Goal: Information Seeking & Learning: Understand process/instructions

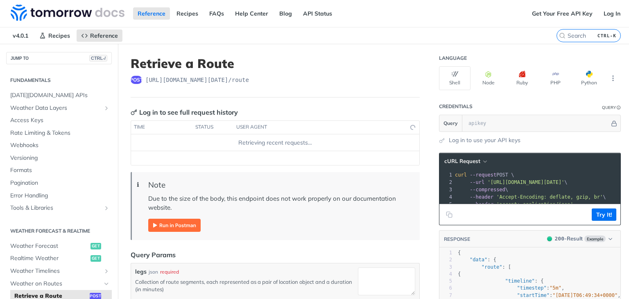
scroll to position [140, 0]
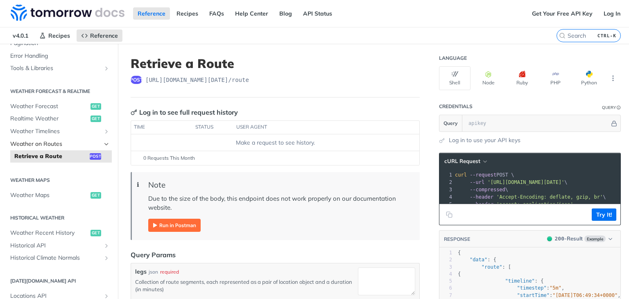
click at [94, 143] on span "Weather on Routes" at bounding box center [55, 144] width 91 height 8
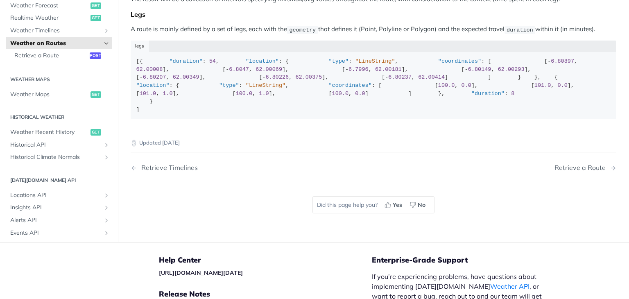
scroll to position [123, 0]
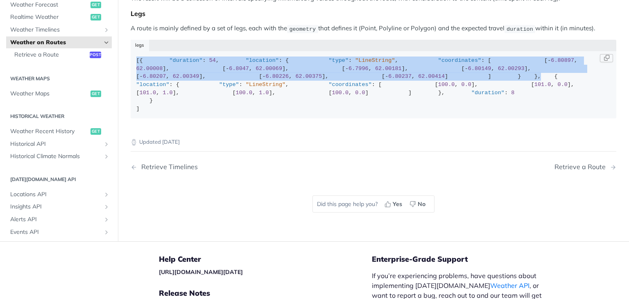
drag, startPoint x: 137, startPoint y: 58, endPoint x: 198, endPoint y: 172, distance: 129.7
click at [198, 113] on div "[{ "duration" : 54 , "location" : { "type" : "LineString" , "coordinates" : [ […" at bounding box center [373, 85] width 475 height 56
click at [194, 113] on div "[{ "duration" : 54 , "location" : { "type" : "LineString" , "coordinates" : [ […" at bounding box center [373, 85] width 475 height 56
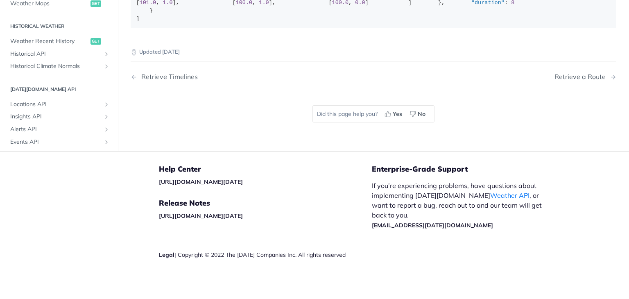
scroll to position [287, 0]
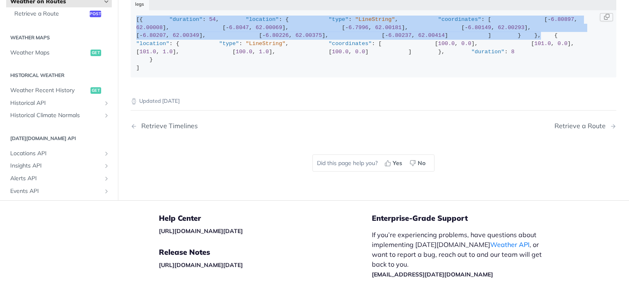
drag, startPoint x: 189, startPoint y: 128, endPoint x: 134, endPoint y: 18, distance: 122.4
click at [134, 18] on code "[{ "duration" : 54 , "location" : { "type" : "LineString" , "coordinates" : [ […" at bounding box center [374, 43] width 486 height 67
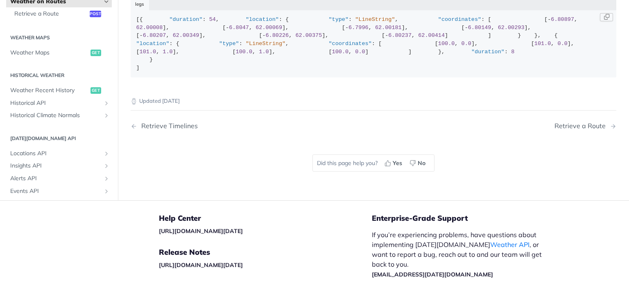
click at [220, 72] on div "[{ "duration" : 54 , "location" : { "type" : "LineString" , "coordinates" : [ […" at bounding box center [373, 44] width 475 height 56
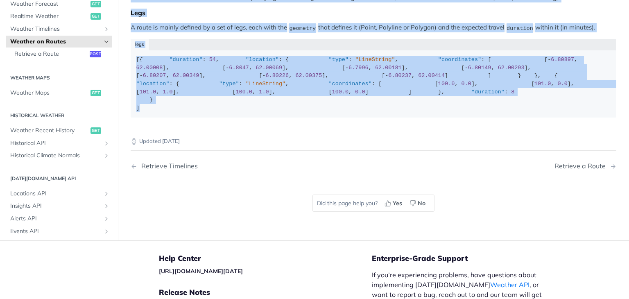
scroll to position [0, 0]
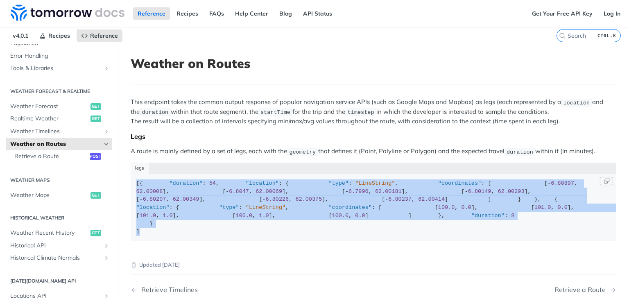
drag, startPoint x: 156, startPoint y: 163, endPoint x: 135, endPoint y: 183, distance: 29.0
click at [135, 183] on code "[{ "duration" : 54 , "location" : { "type" : "LineString" , "coordinates" : [ […" at bounding box center [374, 207] width 486 height 67
click at [138, 181] on div "[{ "duration" : 54 , "location" : { "type" : "LineString" , "coordinates" : [ […" at bounding box center [373, 207] width 475 height 56
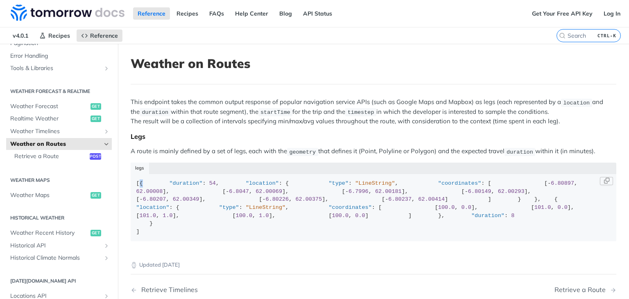
click at [138, 181] on div "[{ "duration" : 54 , "location" : { "type" : "LineString" , "coordinates" : [ […" at bounding box center [373, 207] width 475 height 56
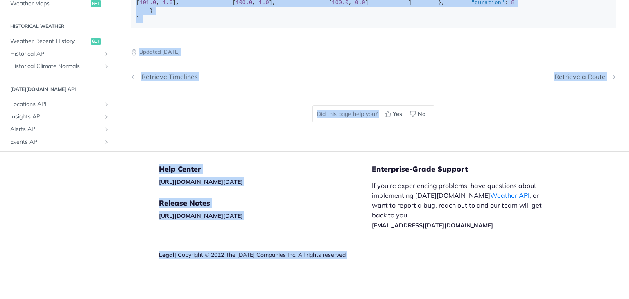
scroll to position [388, 0]
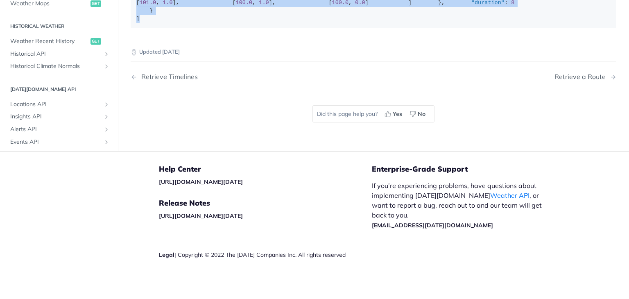
drag, startPoint x: 138, startPoint y: 181, endPoint x: 206, endPoint y: 17, distance: 177.5
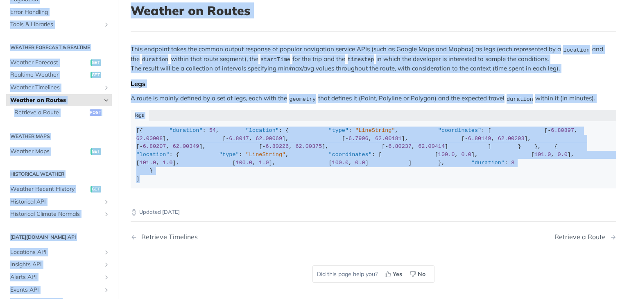
scroll to position [0, 0]
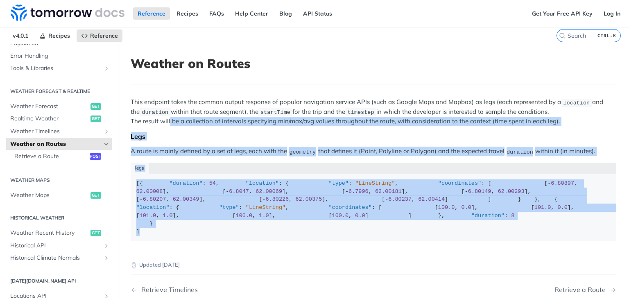
drag, startPoint x: 152, startPoint y: 59, endPoint x: 171, endPoint y: 123, distance: 66.6
click at [171, 123] on div "This endpoint takes the common output response of popular navigation service AP…" at bounding box center [374, 172] width 486 height 150
click at [238, 159] on div "This endpoint takes the common output response of popular navigation service AP…" at bounding box center [374, 172] width 486 height 150
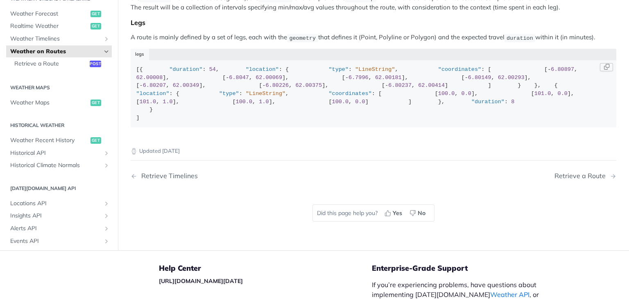
scroll to position [123, 0]
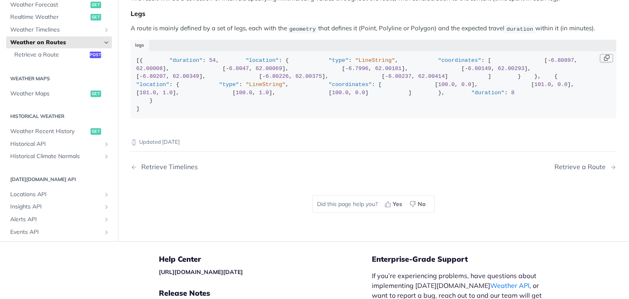
click at [603, 56] on button "Copy Code" at bounding box center [606, 58] width 13 height 8
click at [606, 57] on button "Copy Code" at bounding box center [606, 58] width 13 height 8
click at [580, 60] on div "[{ "duration" : 54 , "location" : { "type" : "LineString" , "coordinates" : [ […" at bounding box center [373, 85] width 475 height 56
click at [600, 57] on button "Copy Code" at bounding box center [606, 58] width 13 height 8
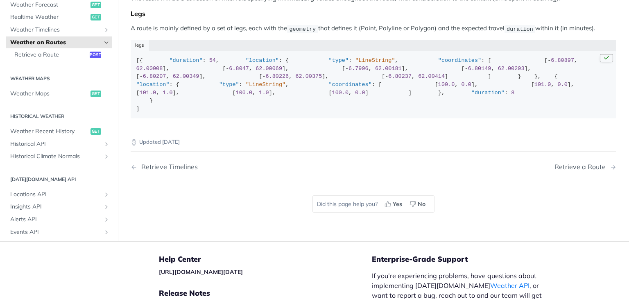
click at [600, 57] on div "[{ "duration" : 54 , "location" : { "type" : "LineString" , "coordinates" : [ […" at bounding box center [373, 85] width 475 height 56
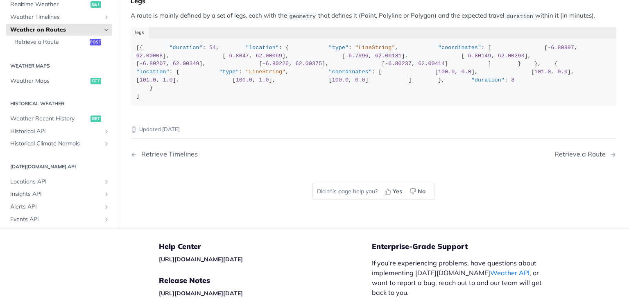
scroll to position [136, 0]
click at [157, 100] on div "[{ "duration" : 54 , "location" : { "type" : "LineString" , "coordinates" : [ […" at bounding box center [373, 71] width 475 height 56
drag, startPoint x: 157, startPoint y: 156, endPoint x: 138, endPoint y: 44, distance: 113.5
click at [138, 44] on div "[{ "duration" : 54 , "location" : { "type" : "LineString" , "coordinates" : [ […" at bounding box center [373, 71] width 475 height 56
click at [55, 46] on span "Retrieve a Route" at bounding box center [50, 42] width 73 height 8
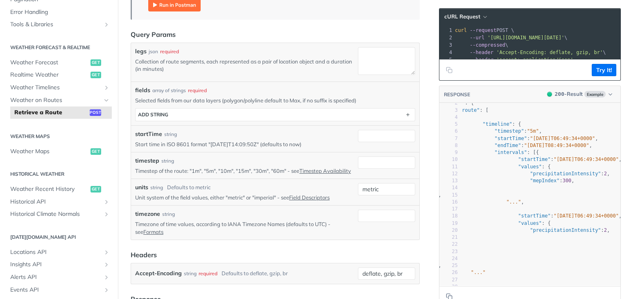
scroll to position [221, 0]
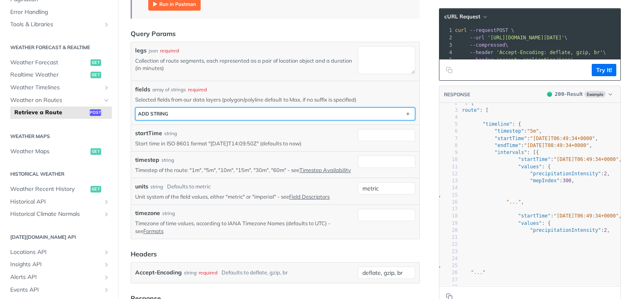
click at [319, 109] on button "ADD string" at bounding box center [275, 114] width 279 height 12
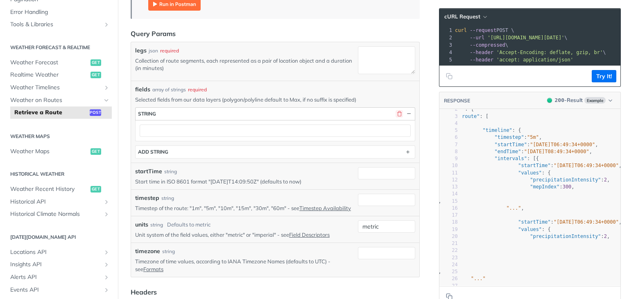
click at [396, 111] on button "button" at bounding box center [399, 113] width 7 height 7
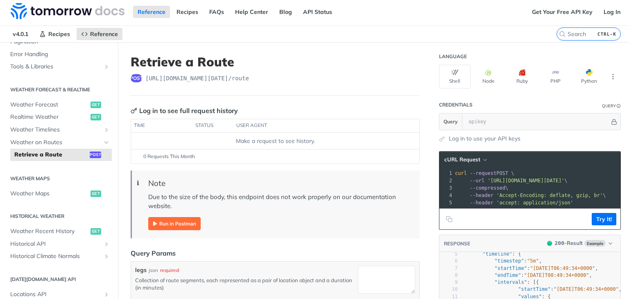
scroll to position [0, 0]
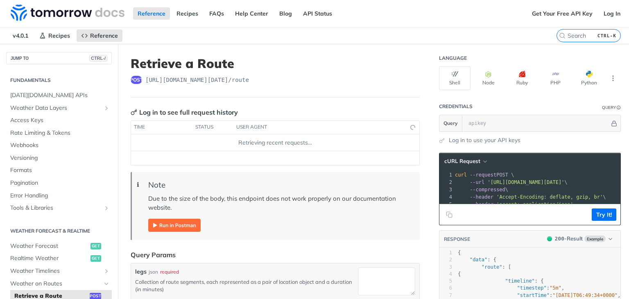
scroll to position [140, 0]
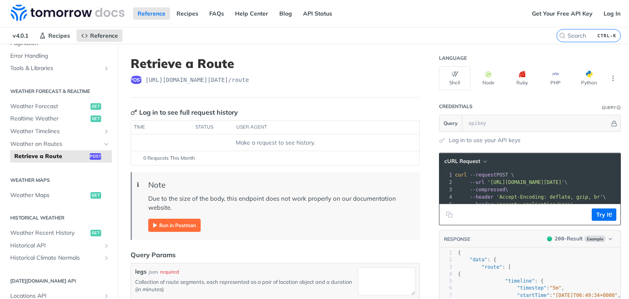
click at [180, 225] on img "Expand image" at bounding box center [174, 225] width 52 height 13
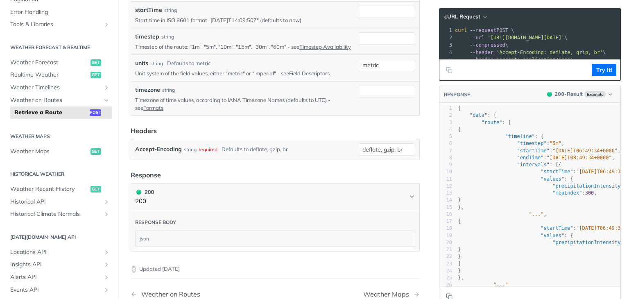
scroll to position [451, 0]
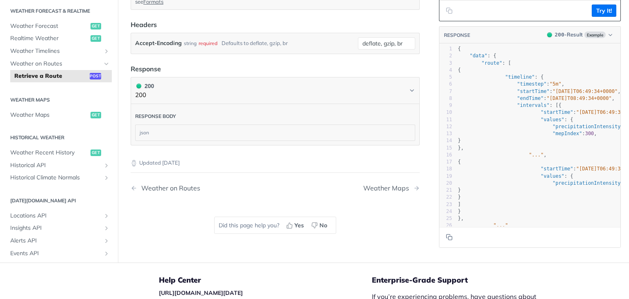
click at [244, 140] on div "json" at bounding box center [275, 133] width 279 height 16
click at [553, 136] on span ""mepIndex"" at bounding box center [567, 134] width 29 height 6
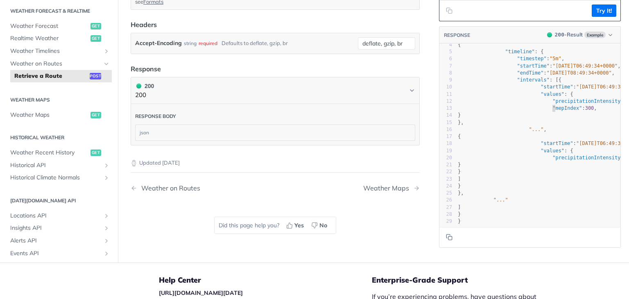
click at [529, 127] on span ""..."" at bounding box center [536, 130] width 15 height 6
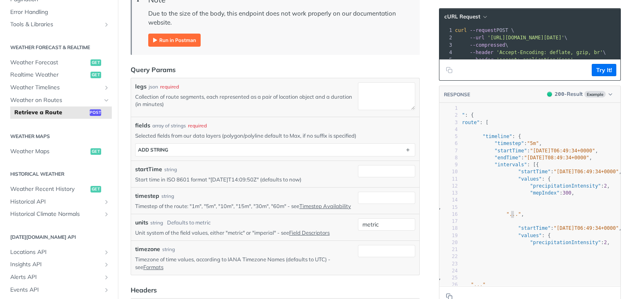
scroll to position [246, 0]
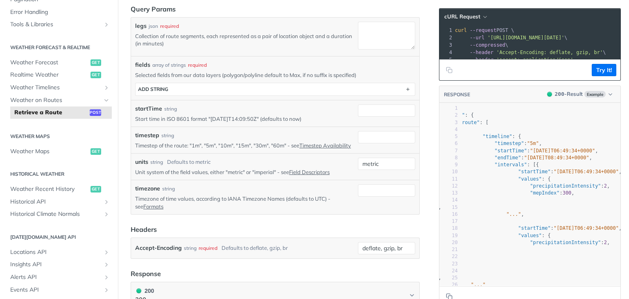
click at [261, 94] on section "ADD string" at bounding box center [275, 89] width 280 height 13
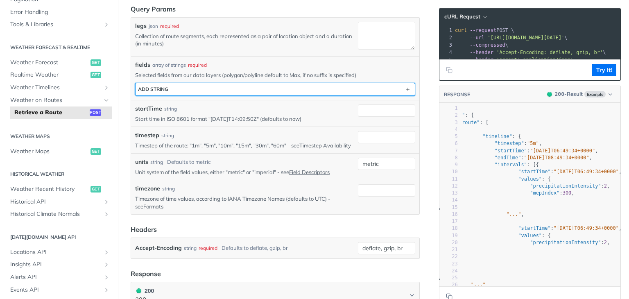
click at [261, 88] on button "ADD string" at bounding box center [275, 89] width 279 height 12
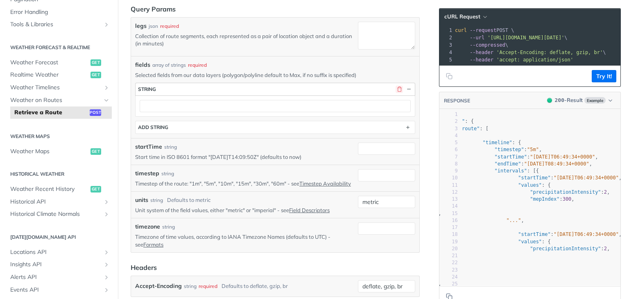
click at [396, 88] on button "button" at bounding box center [399, 89] width 7 height 7
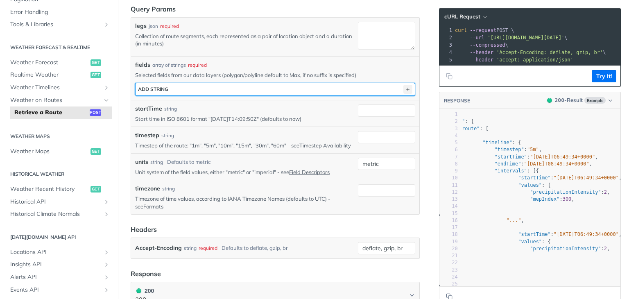
click at [403, 87] on icon "button" at bounding box center [407, 89] width 9 height 9
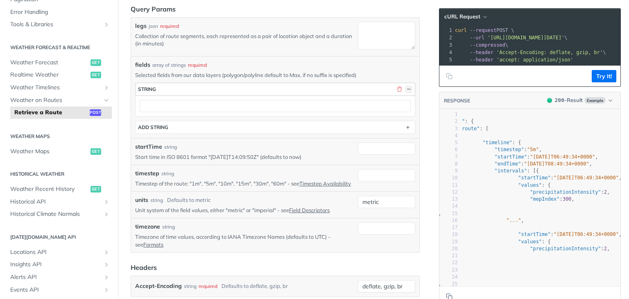
click at [405, 88] on button "button" at bounding box center [408, 89] width 7 height 7
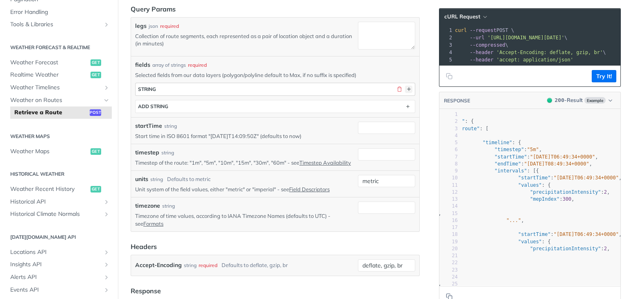
click at [405, 88] on button "button" at bounding box center [408, 89] width 7 height 7
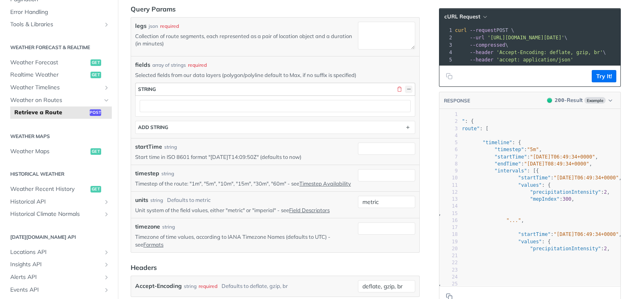
click at [405, 88] on button "button" at bounding box center [408, 89] width 7 height 7
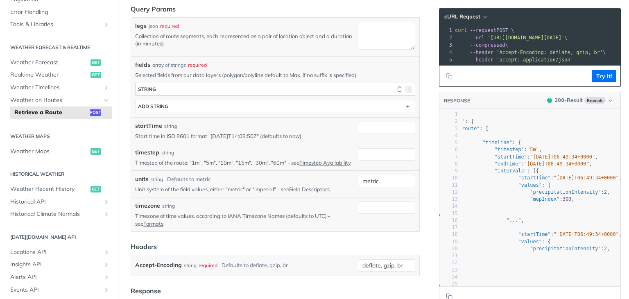
click at [405, 88] on button "button" at bounding box center [408, 89] width 7 height 7
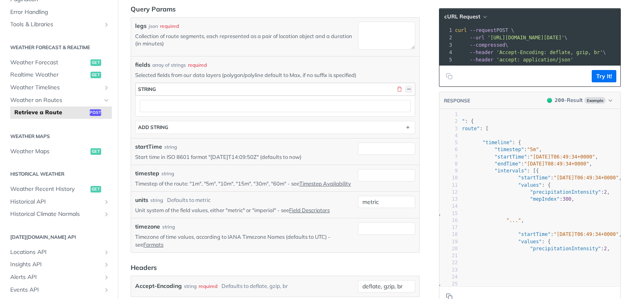
click at [405, 88] on button "button" at bounding box center [408, 89] width 7 height 7
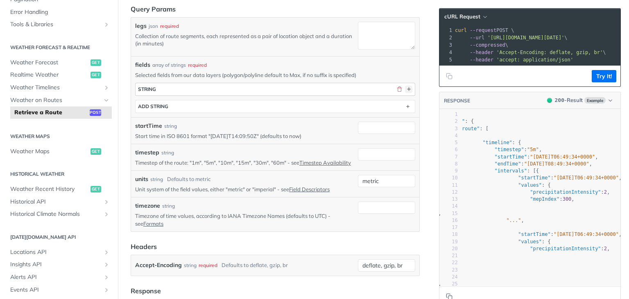
click at [405, 88] on button "button" at bounding box center [408, 89] width 7 height 7
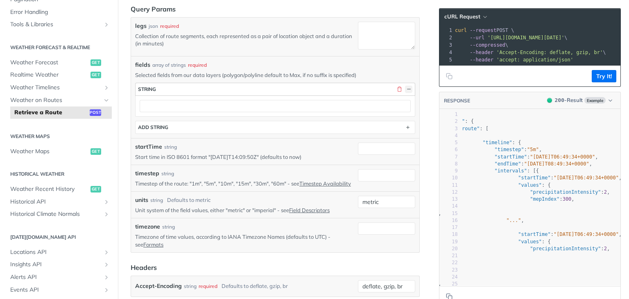
click at [405, 88] on button "button" at bounding box center [408, 89] width 7 height 7
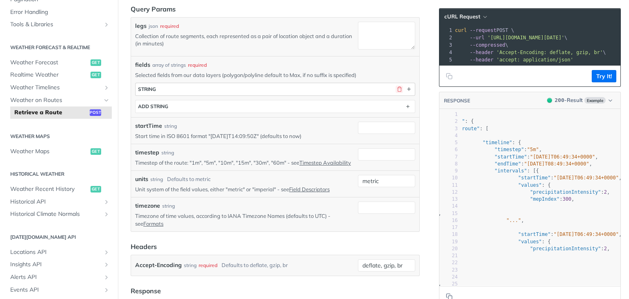
click at [396, 86] on button "button" at bounding box center [399, 89] width 7 height 7
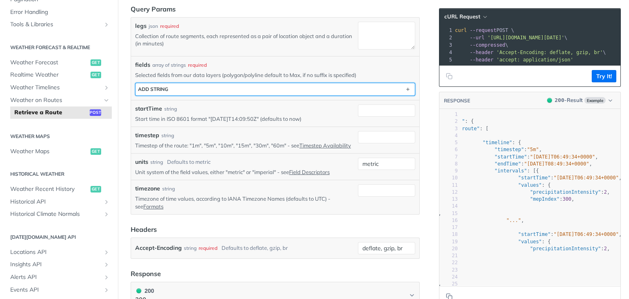
click at [396, 86] on button "ADD string" at bounding box center [275, 89] width 279 height 12
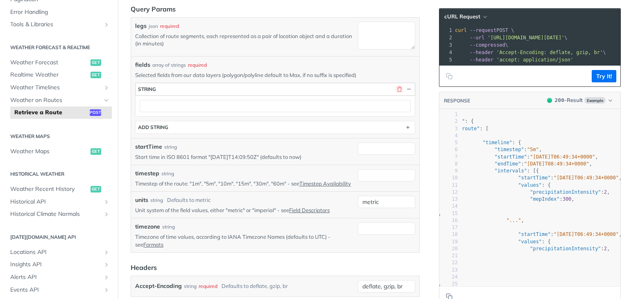
click at [396, 88] on button "button" at bounding box center [399, 89] width 7 height 7
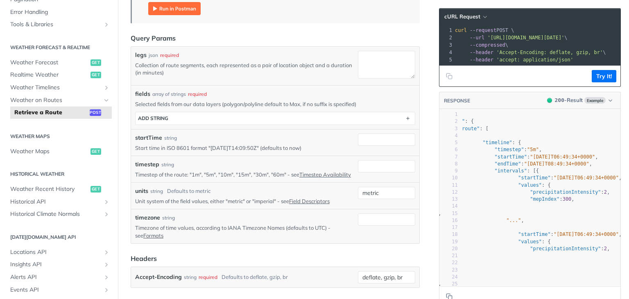
scroll to position [205, 0]
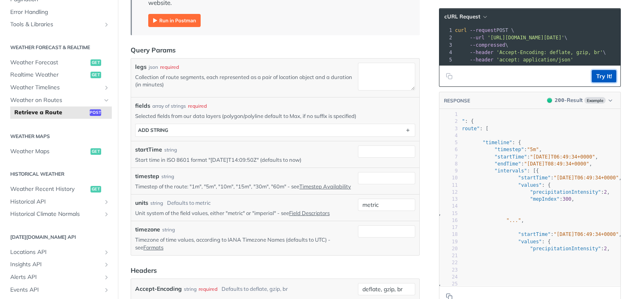
click at [598, 81] on button "Try It!" at bounding box center [604, 76] width 25 height 12
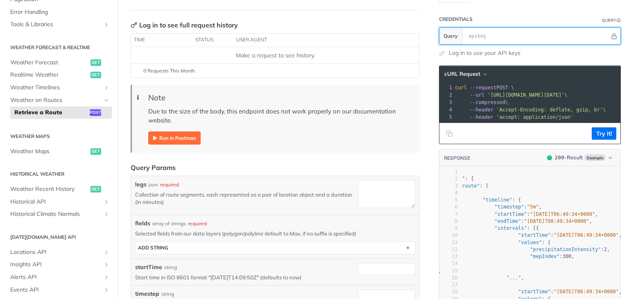
scroll to position [73, 0]
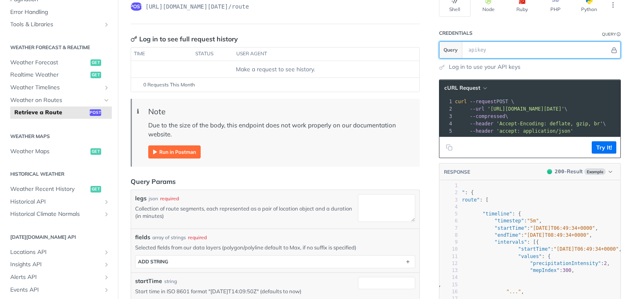
click at [495, 42] on input "text" at bounding box center [536, 50] width 145 height 16
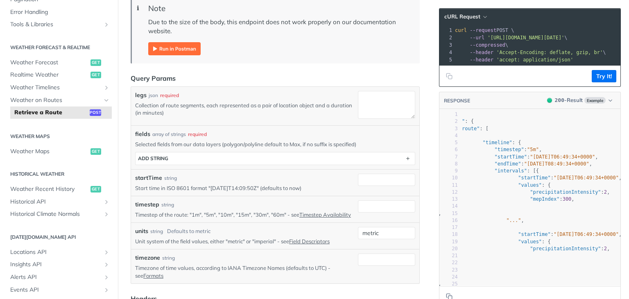
scroll to position [196, 0]
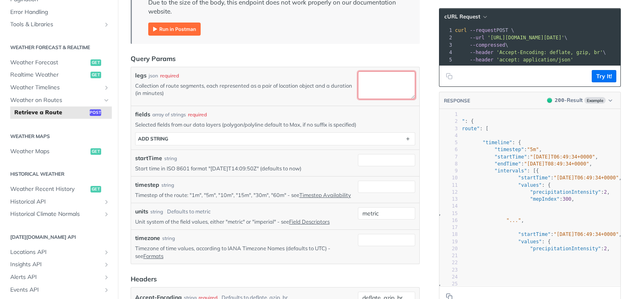
click at [367, 83] on textarea "legs" at bounding box center [386, 85] width 57 height 28
click at [92, 88] on span "Weather Timelines" at bounding box center [55, 88] width 91 height 8
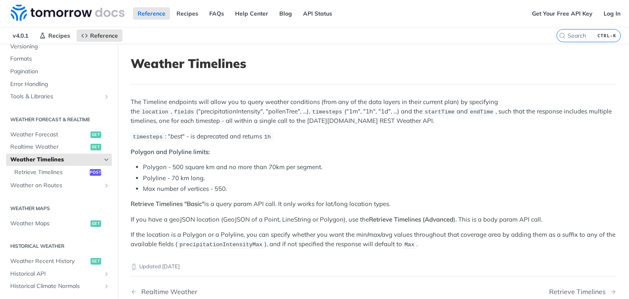
scroll to position [123, 0]
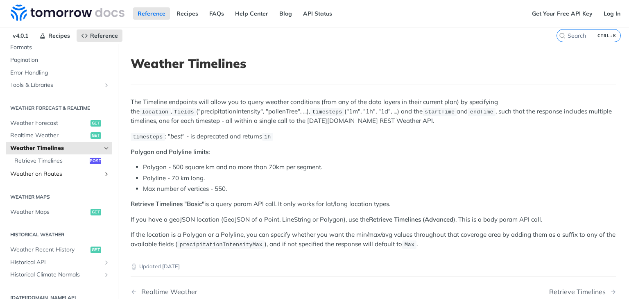
click at [83, 173] on span "Weather on Routes" at bounding box center [55, 174] width 91 height 8
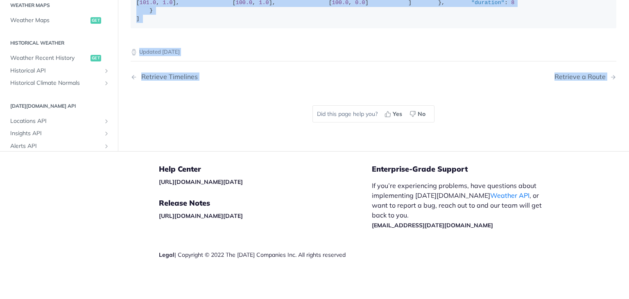
scroll to position [297, 0]
drag, startPoint x: 131, startPoint y: 64, endPoint x: 224, endPoint y: 122, distance: 109.7
copy article "Weather on Routes This endpoint takes the common output response of popular nav…"
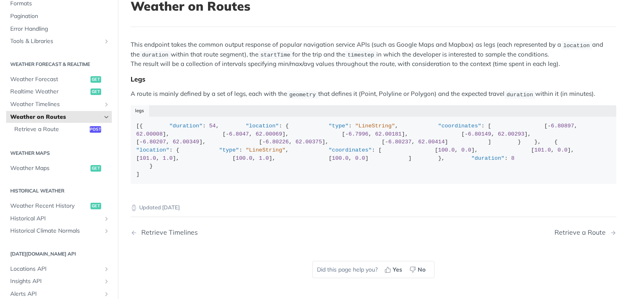
scroll to position [52, 0]
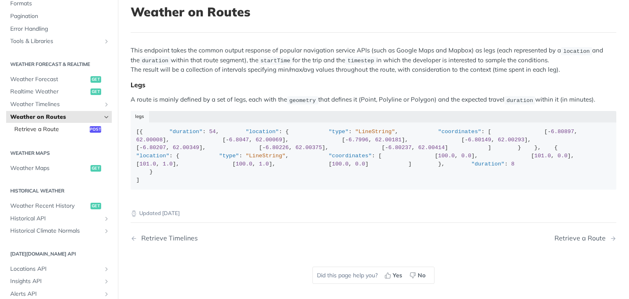
click at [68, 131] on span "Retrieve a Route" at bounding box center [50, 129] width 73 height 8
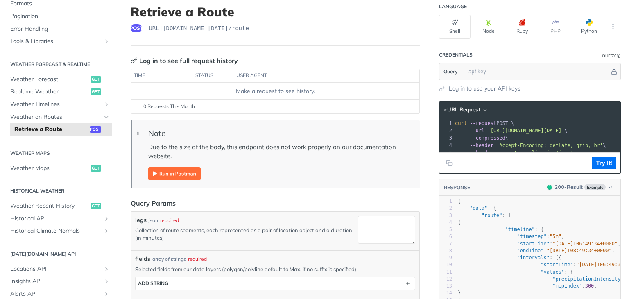
scroll to position [11, 0]
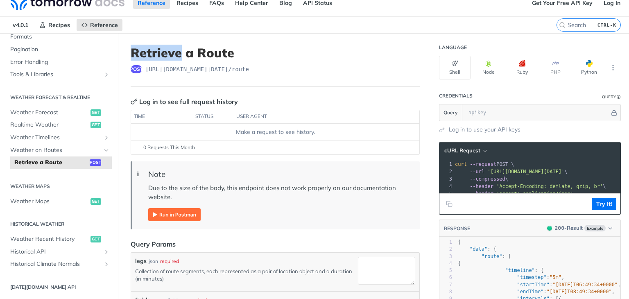
drag, startPoint x: 131, startPoint y: 52, endPoint x: 177, endPoint y: 46, distance: 46.2
click at [177, 46] on h1 "Retrieve a Route" at bounding box center [275, 52] width 289 height 15
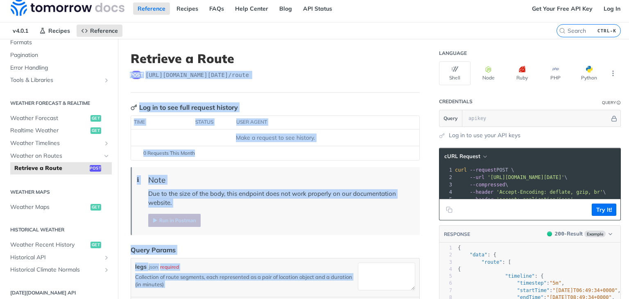
scroll to position [0, 0]
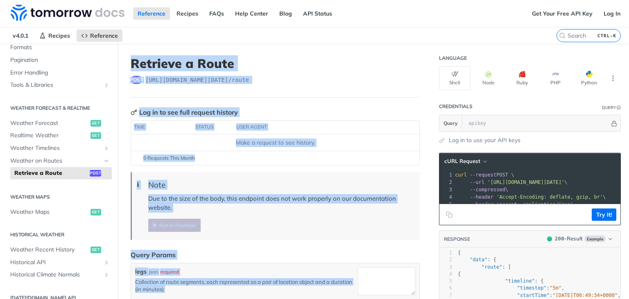
drag, startPoint x: 411, startPoint y: 149, endPoint x: 133, endPoint y: 60, distance: 292.4
copy article "Retrieve a Route post https://api.tomorrow.io/v4 /route Log in to see full requ…"
click at [285, 86] on header "Retrieve a Route post https://api.tomorrow.io/v4 /route" at bounding box center [275, 76] width 289 height 41
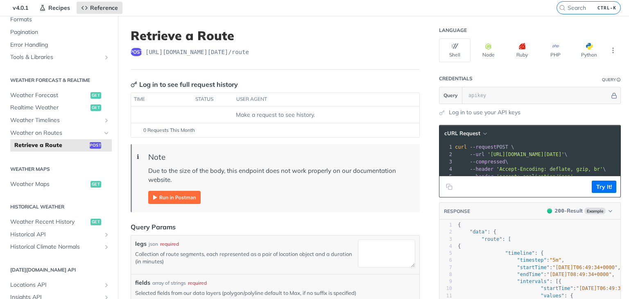
scroll to position [41, 0]
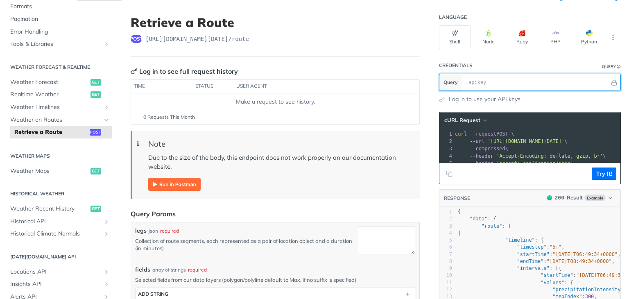
click at [475, 86] on input "text" at bounding box center [536, 82] width 145 height 16
drag, startPoint x: 493, startPoint y: 84, endPoint x: 475, endPoint y: 79, distance: 18.3
click at [476, 79] on input "text" at bounding box center [536, 82] width 145 height 16
click at [475, 79] on input "text" at bounding box center [536, 82] width 145 height 16
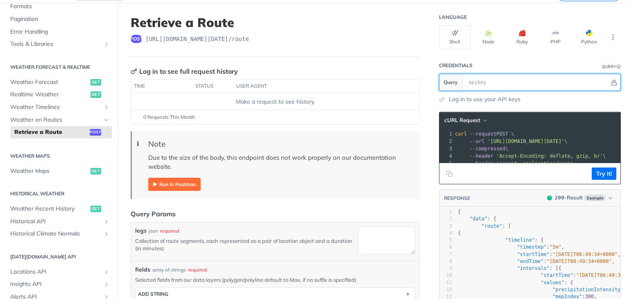
click at [475, 79] on input "text" at bounding box center [536, 82] width 145 height 16
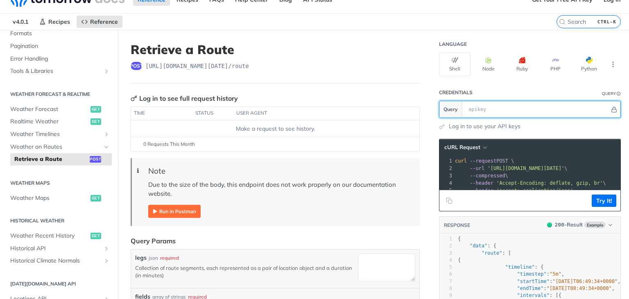
scroll to position [0, 0]
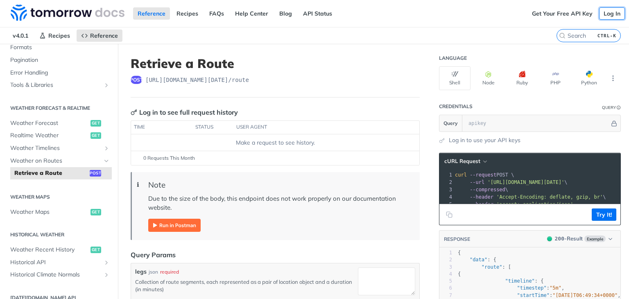
click at [607, 11] on link "Log In" at bounding box center [612, 13] width 26 height 12
